Goal: Information Seeking & Learning: Learn about a topic

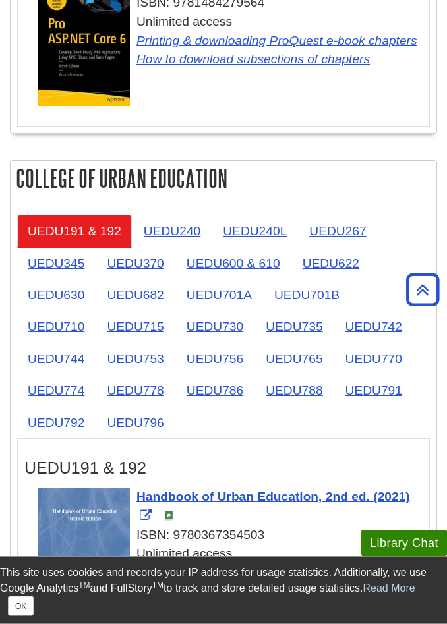
scroll to position [2777, 0]
click at [165, 226] on link "UEDU240" at bounding box center [172, 231] width 78 height 32
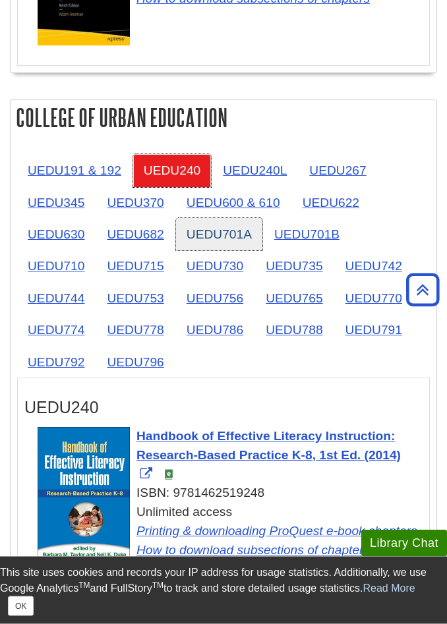
scroll to position [2838, 0]
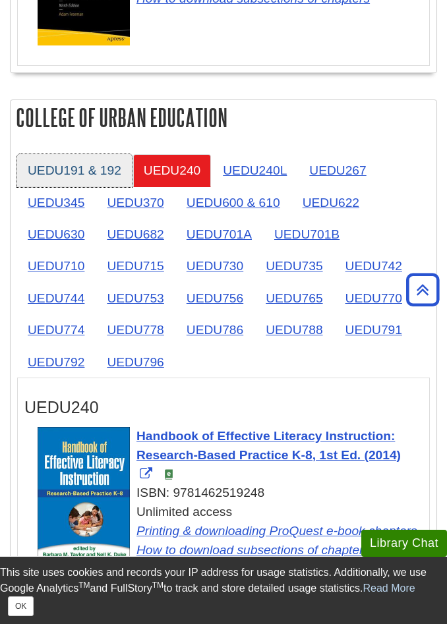
click at [81, 170] on link "UEDU191 & 192" at bounding box center [74, 170] width 115 height 32
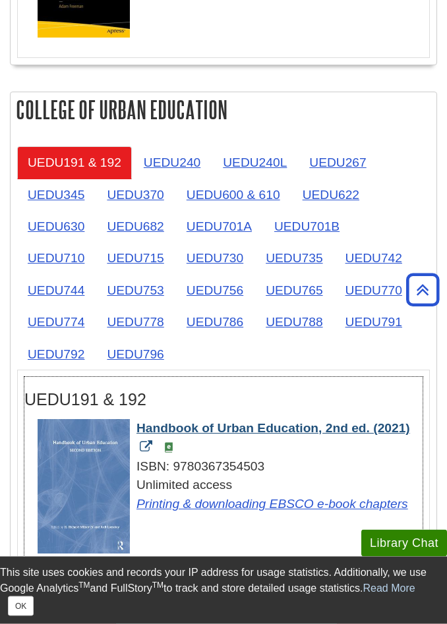
scroll to position [2846, 0]
click at [182, 427] on span "Handbook of Urban Education, 2nd ed. (2021)" at bounding box center [273, 428] width 274 height 14
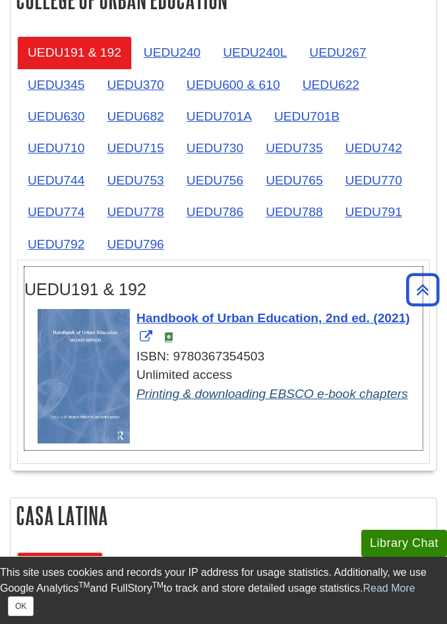
scroll to position [2970, 0]
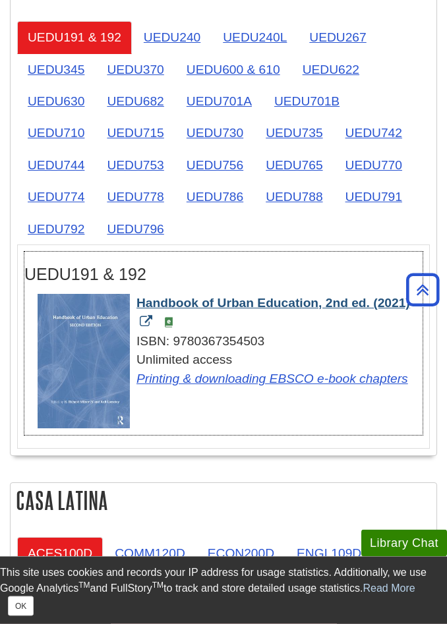
click at [201, 301] on span "Handbook of Urban Education, 2nd ed. (2021)" at bounding box center [273, 304] width 274 height 14
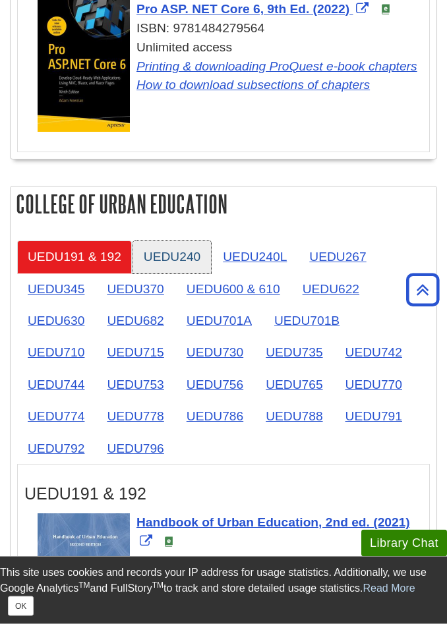
scroll to position [2752, 0]
click at [175, 258] on link "UEDU240" at bounding box center [172, 257] width 78 height 32
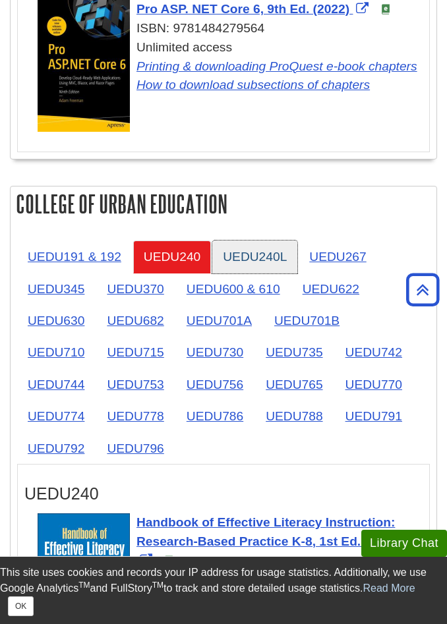
click at [235, 264] on link "UEDU240L" at bounding box center [254, 257] width 85 height 32
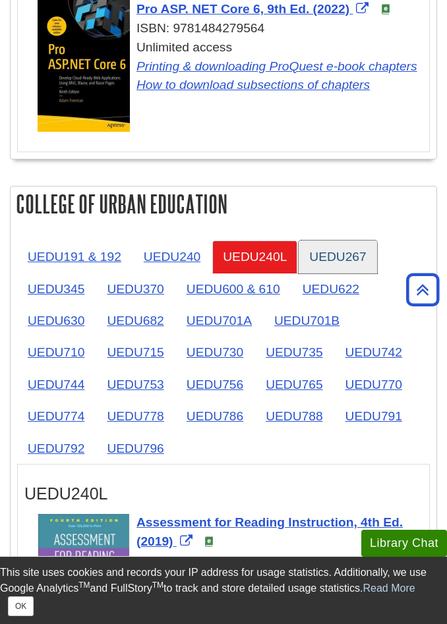
click at [336, 255] on link "UEDU267" at bounding box center [338, 257] width 78 height 32
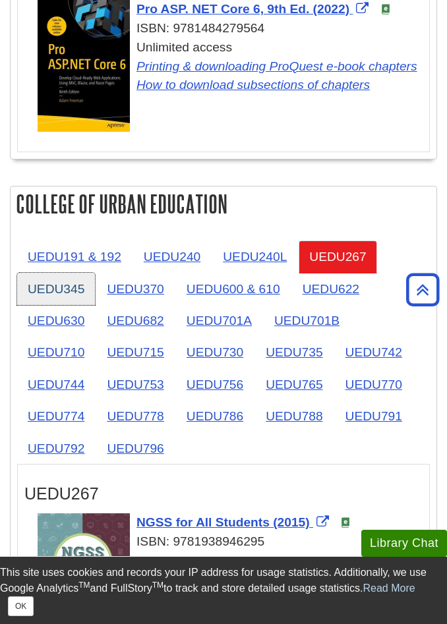
click at [69, 291] on link "UEDU345" at bounding box center [56, 289] width 78 height 32
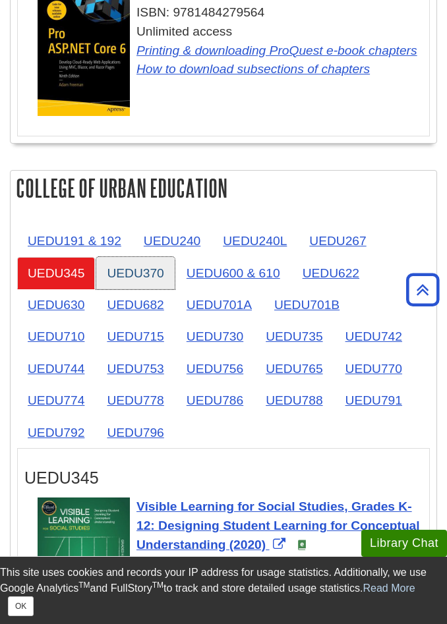
click at [152, 260] on link "UEDU370" at bounding box center [135, 273] width 78 height 32
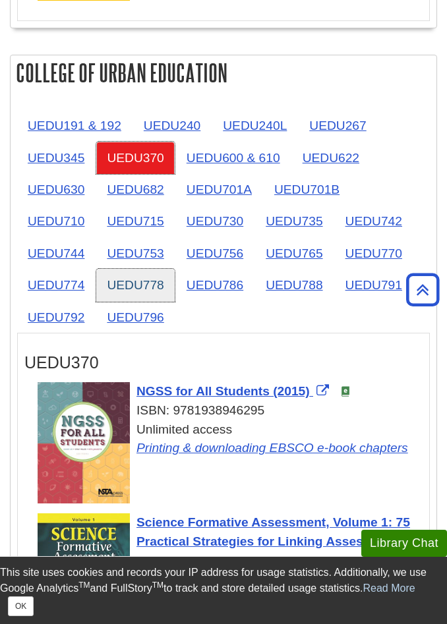
scroll to position [2888, 0]
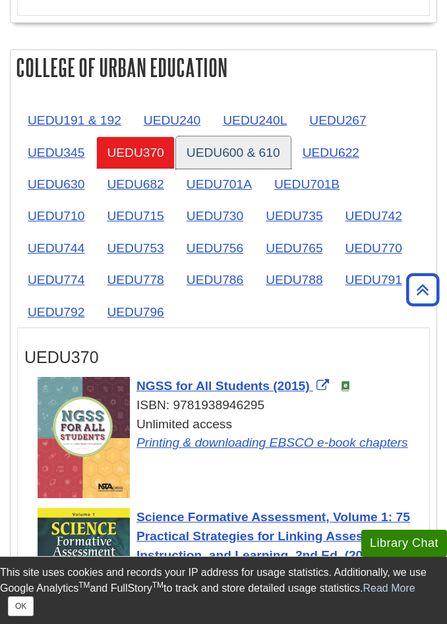
click at [209, 152] on link "UEDU600 & 610" at bounding box center [233, 152] width 115 height 32
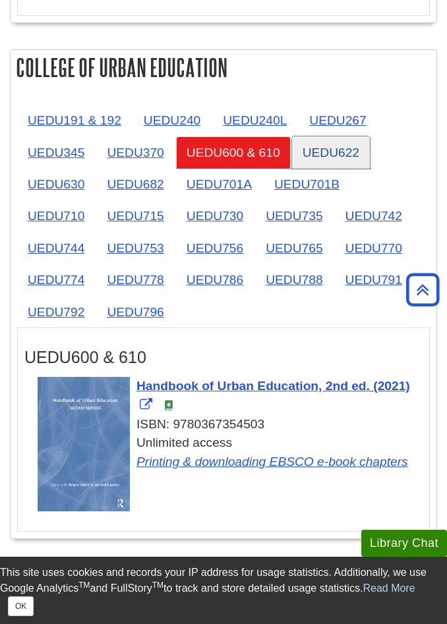
click at [351, 160] on link "UEDU622" at bounding box center [331, 152] width 78 height 32
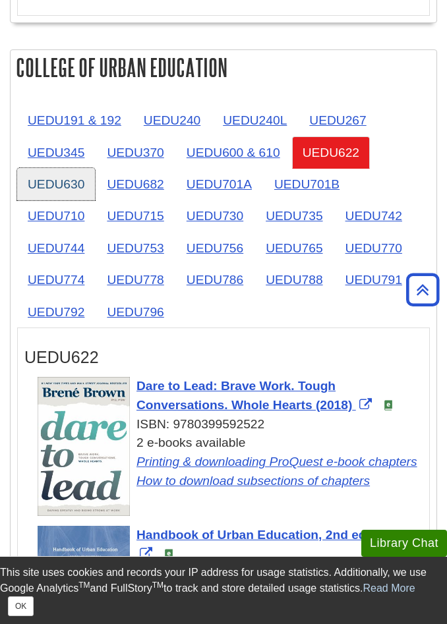
click at [63, 174] on link "UEDU630" at bounding box center [56, 184] width 78 height 32
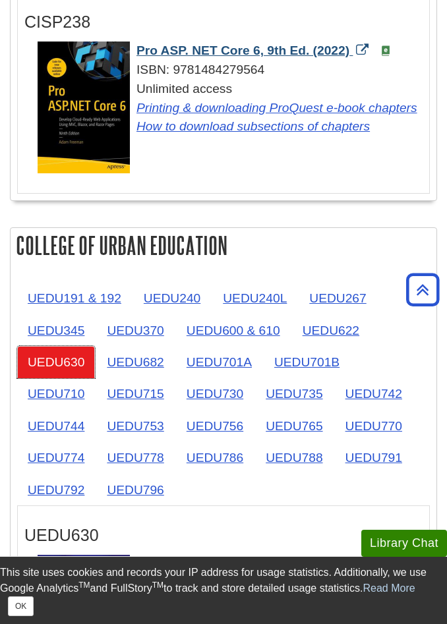
scroll to position [2545, 0]
